Goal: Find specific page/section: Find specific page/section

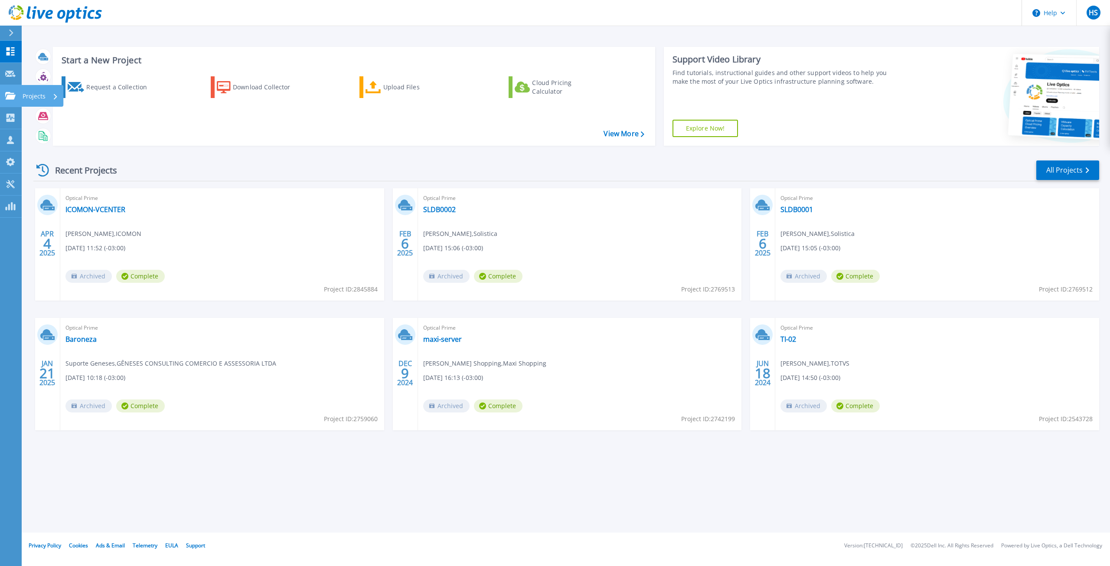
click at [42, 98] on p "Projects" at bounding box center [34, 96] width 23 height 23
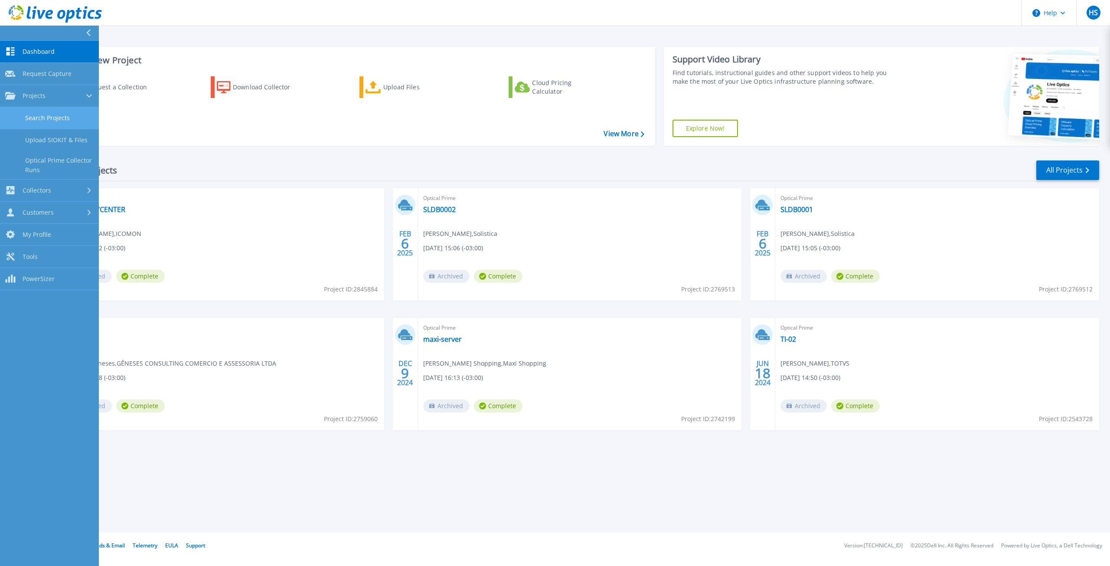
click at [60, 118] on link "Search Projects" at bounding box center [49, 118] width 99 height 22
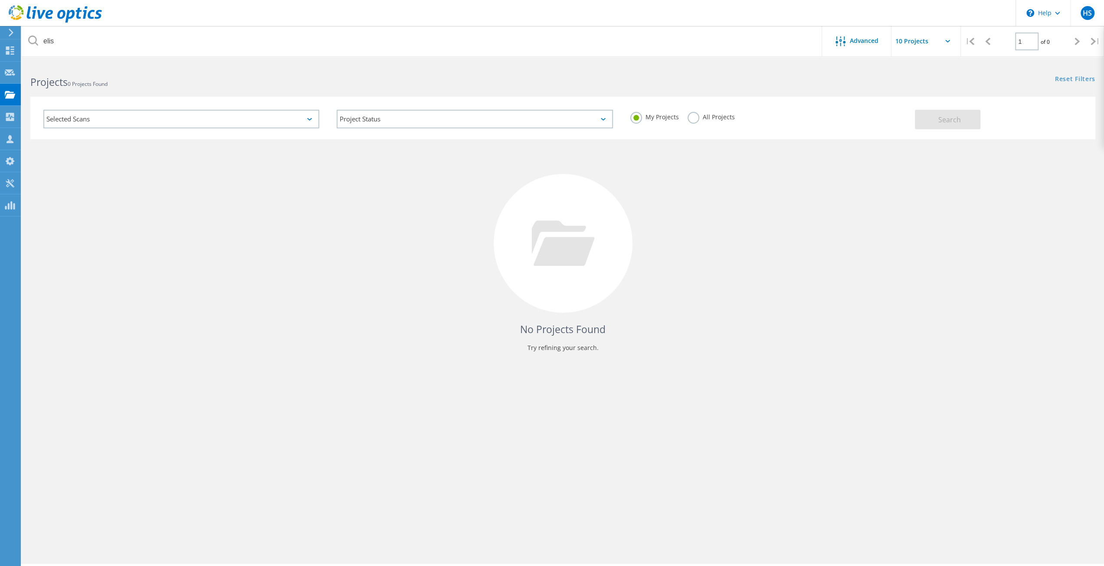
click at [1006, 124] on div "Search" at bounding box center [1003, 115] width 176 height 28
click at [210, 117] on div "Selected Scans" at bounding box center [181, 119] width 276 height 19
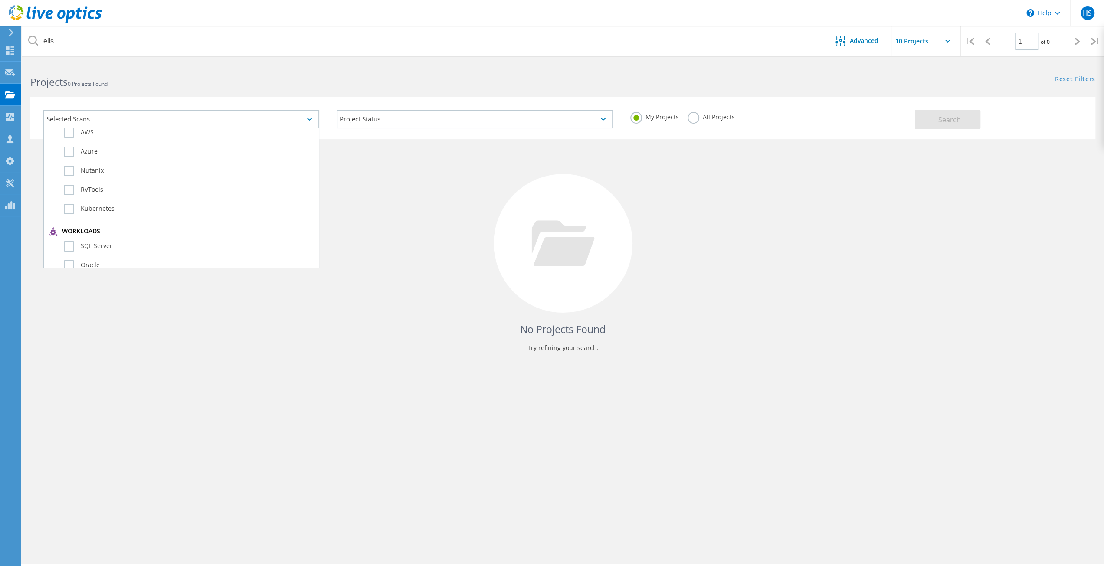
scroll to position [85, 0]
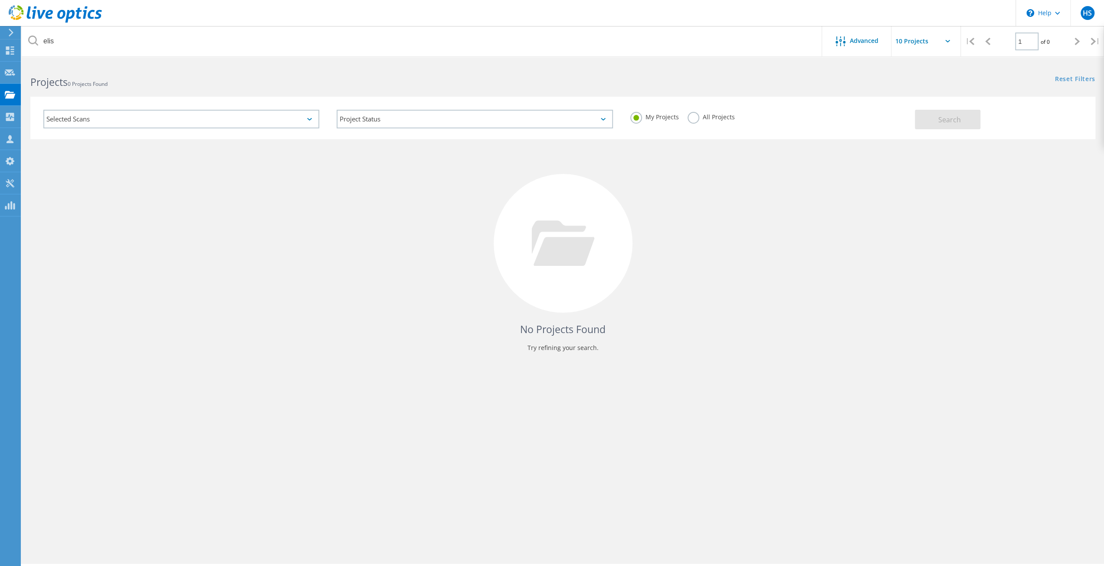
click at [138, 118] on div "Selected Scans" at bounding box center [181, 119] width 276 height 19
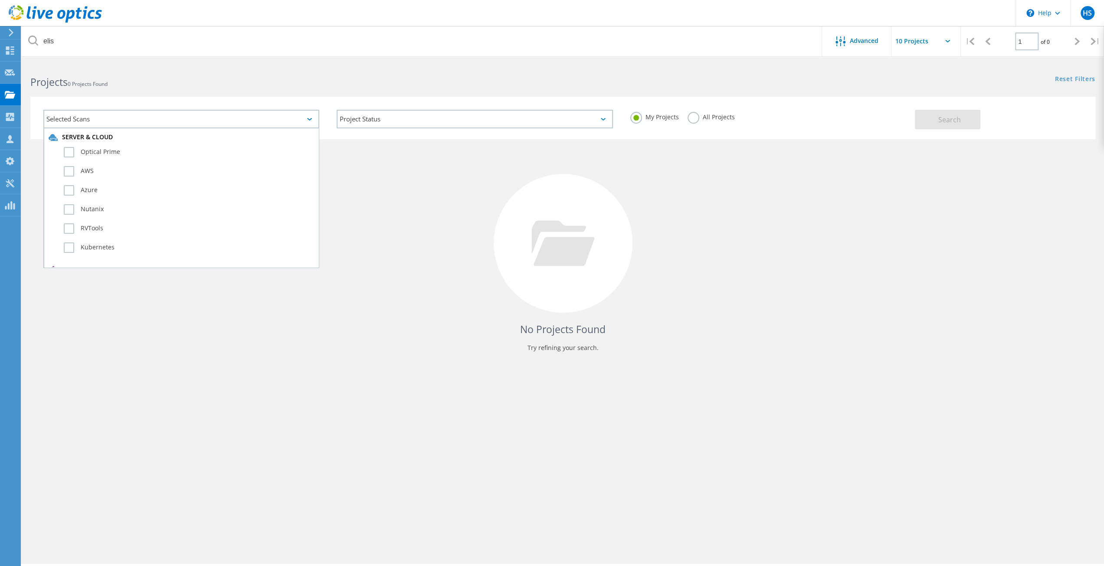
scroll to position [0, 0]
click at [164, 117] on div "Selected Scans" at bounding box center [181, 119] width 276 height 19
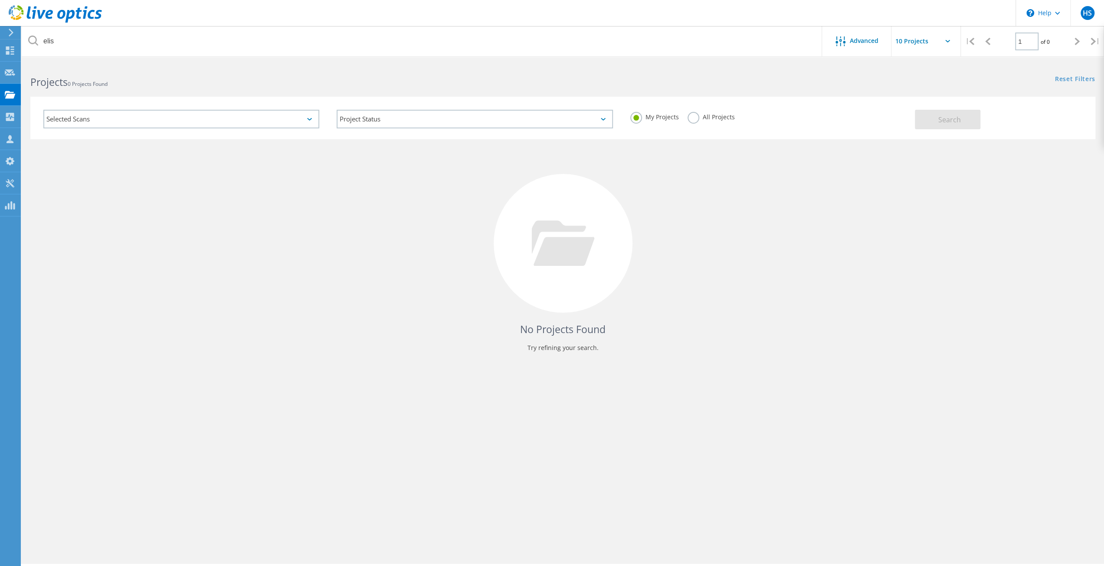
click at [418, 13] on header "\n Help Explore Helpful Articles Contact Support HS Channel Partner [PERSON_NAM…" at bounding box center [552, 13] width 1104 height 26
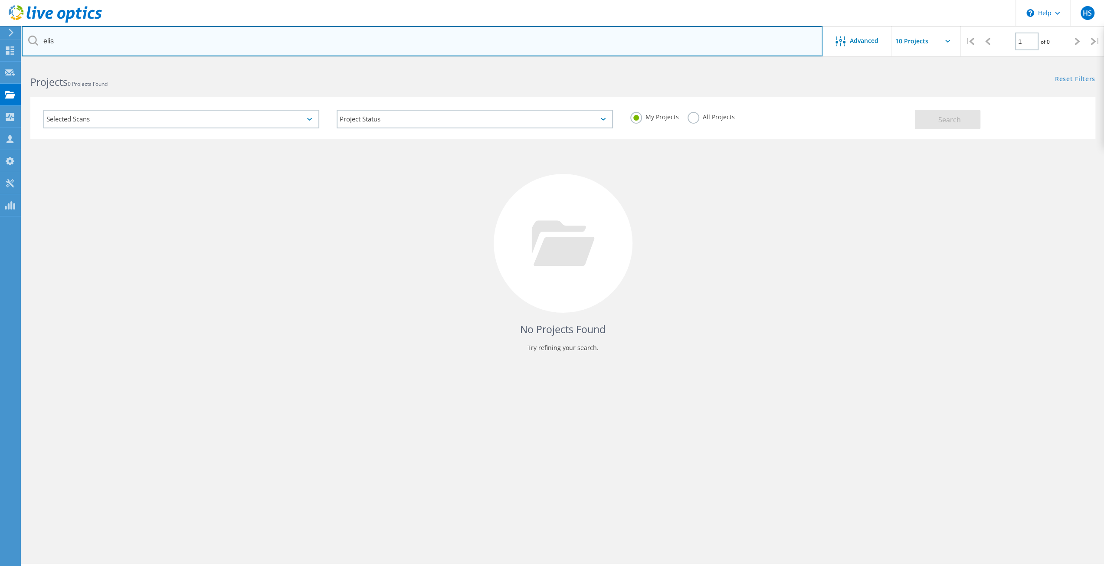
click at [357, 43] on input "elis" at bounding box center [422, 41] width 801 height 30
type input "mococa"
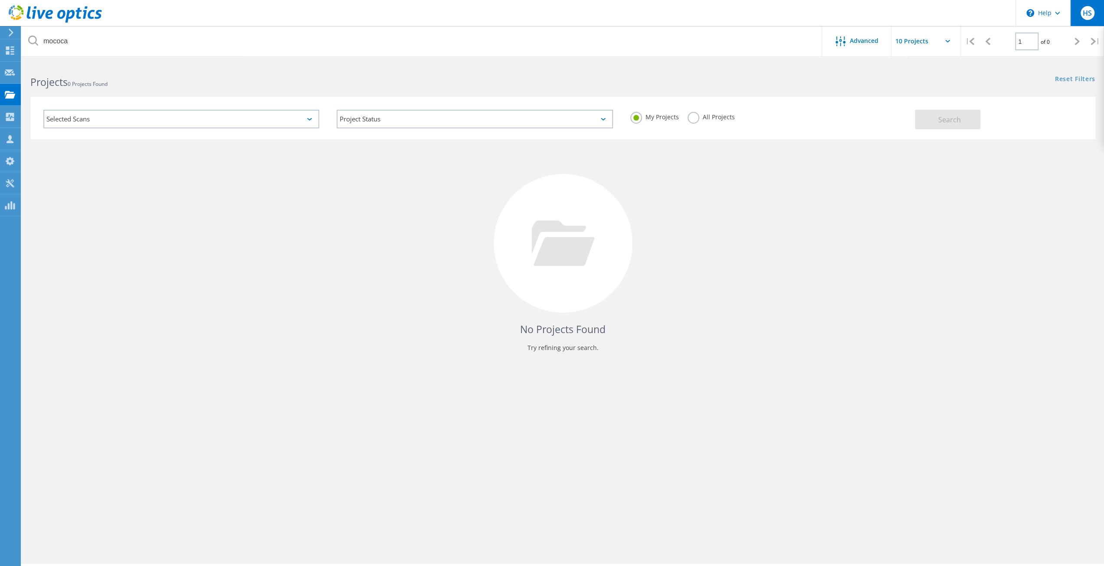
click at [1077, 13] on div "HS" at bounding box center [1087, 13] width 34 height 26
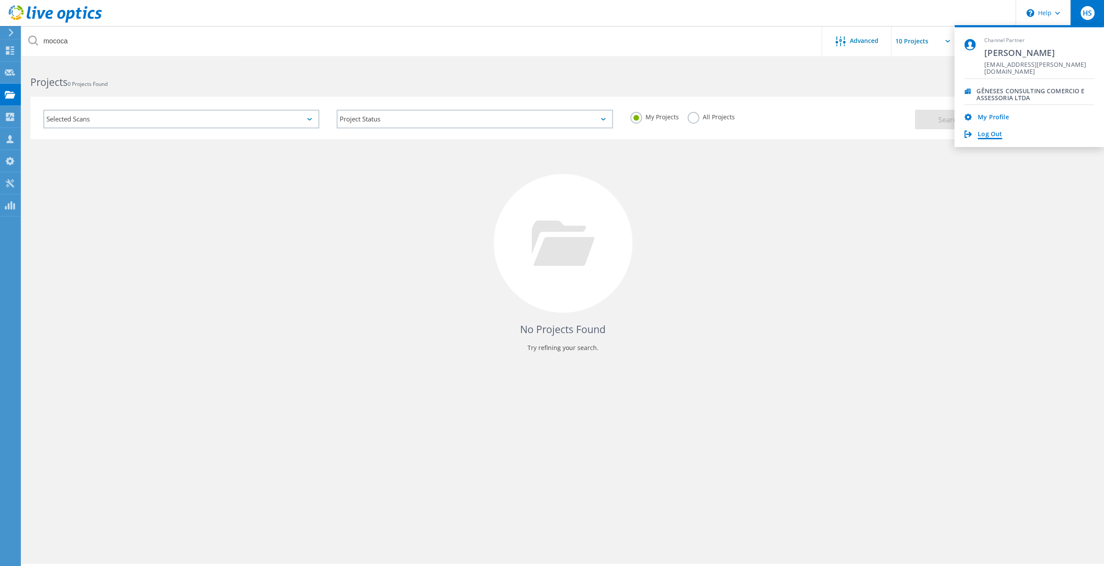
click at [995, 132] on link "Log Out" at bounding box center [990, 135] width 24 height 8
